Goal: Information Seeking & Learning: Learn about a topic

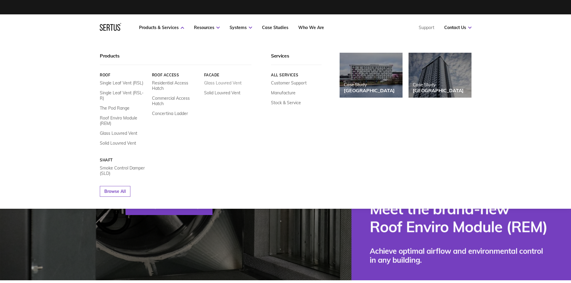
click at [217, 81] on link "Glass Louvred Vent" at bounding box center [222, 82] width 37 height 5
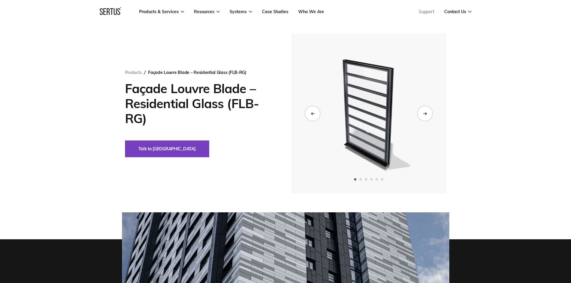
scroll to position [30, 0]
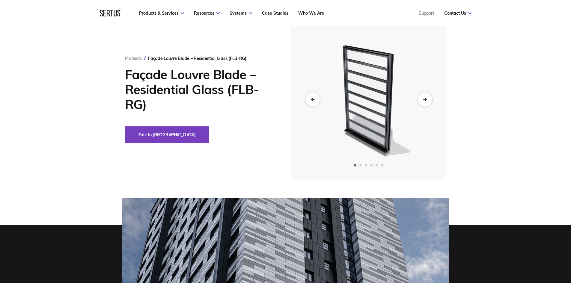
click at [357, 95] on img at bounding box center [368, 99] width 147 height 160
click at [425, 100] on icon "Next slide" at bounding box center [425, 99] width 4 height 3
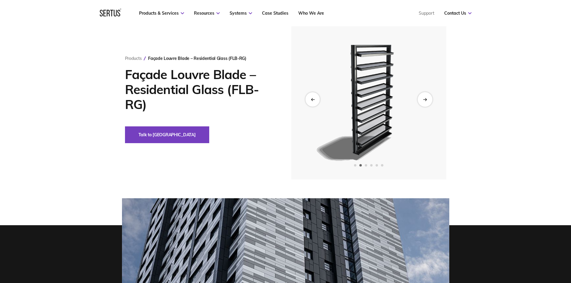
click at [425, 100] on icon "Next slide" at bounding box center [425, 99] width 4 height 3
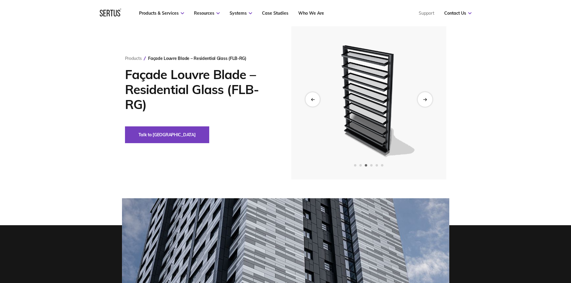
click at [425, 100] on icon "Next slide" at bounding box center [425, 99] width 4 height 3
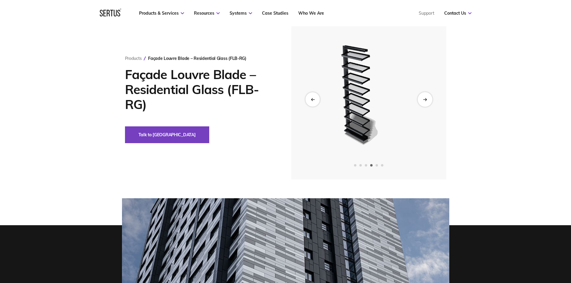
click at [425, 100] on icon "Next slide" at bounding box center [425, 99] width 4 height 3
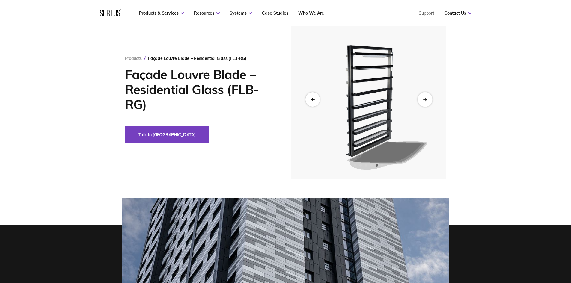
click at [425, 100] on icon "Next slide" at bounding box center [425, 99] width 4 height 3
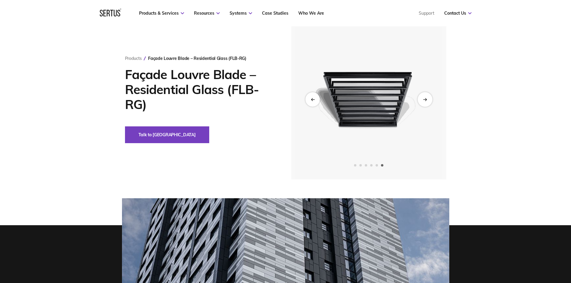
click at [425, 100] on icon "Next slide" at bounding box center [425, 99] width 4 height 3
click at [426, 99] on icon "Next slide" at bounding box center [425, 99] width 1 height 2
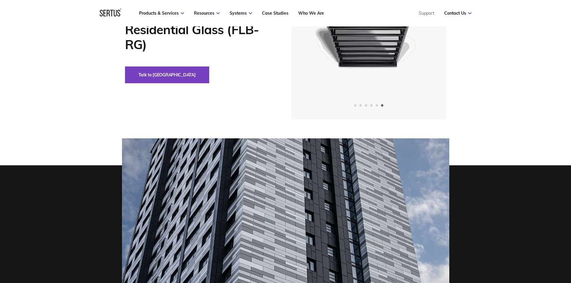
scroll to position [0, 0]
